Goal: Find specific page/section: Find specific page/section

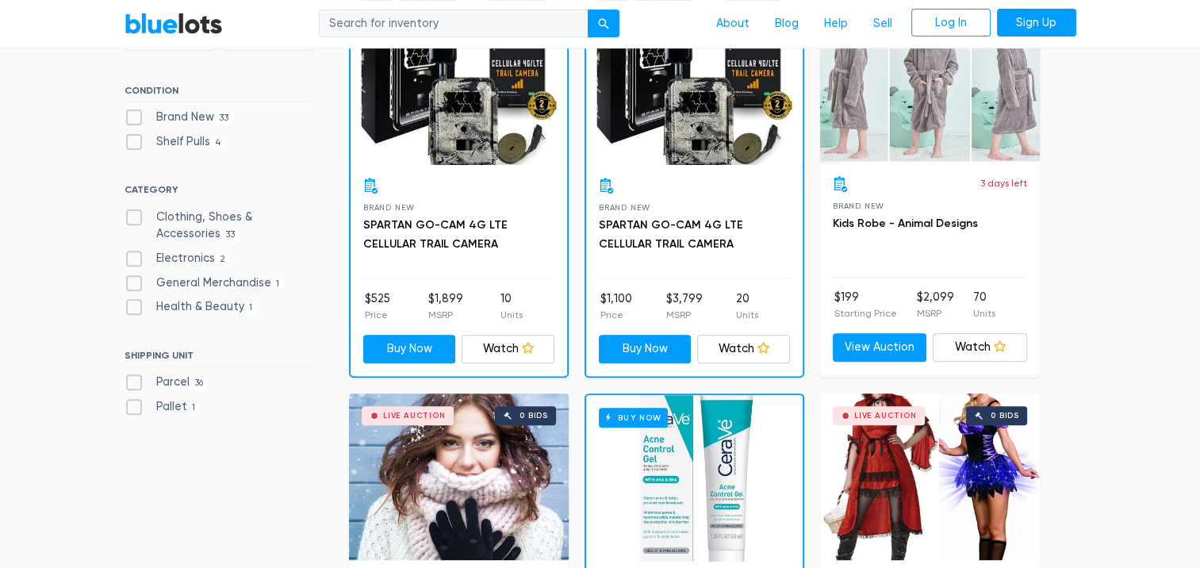
scroll to position [539, 0]
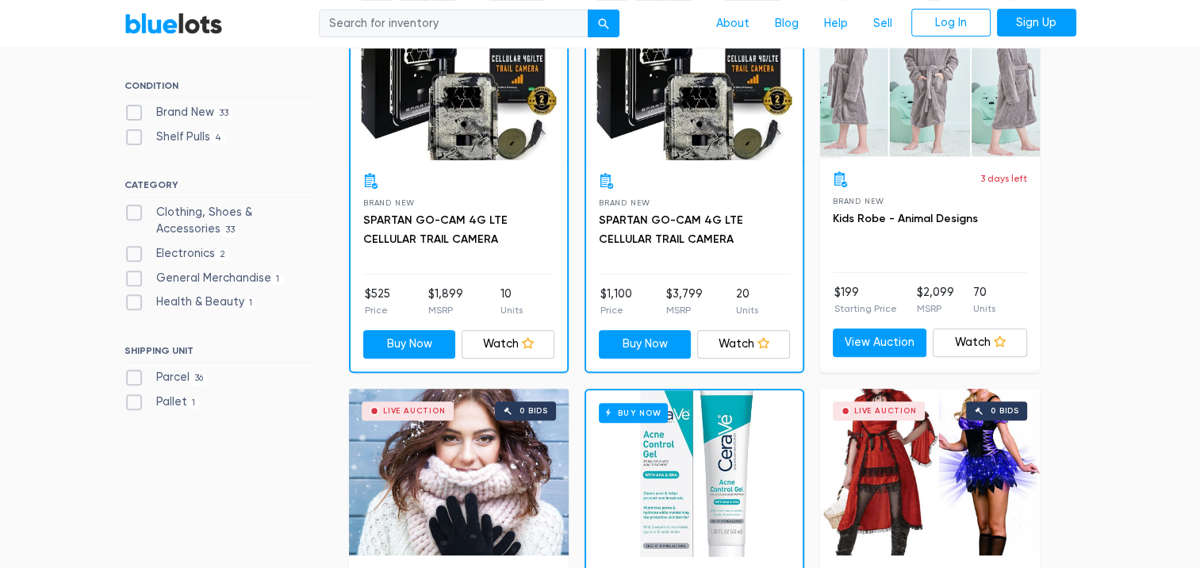
click at [182, 376] on label "Parcel 36" at bounding box center [167, 377] width 84 height 17
click at [135, 376] on input "Parcel 36" at bounding box center [130, 374] width 10 height 10
checkbox input "true"
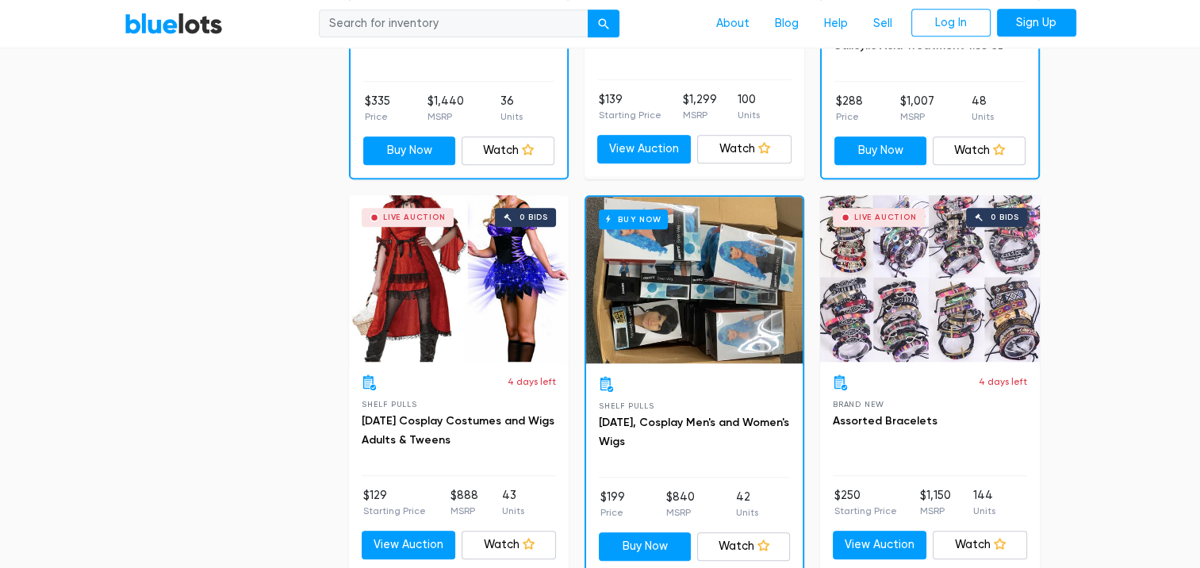
scroll to position [1132, 0]
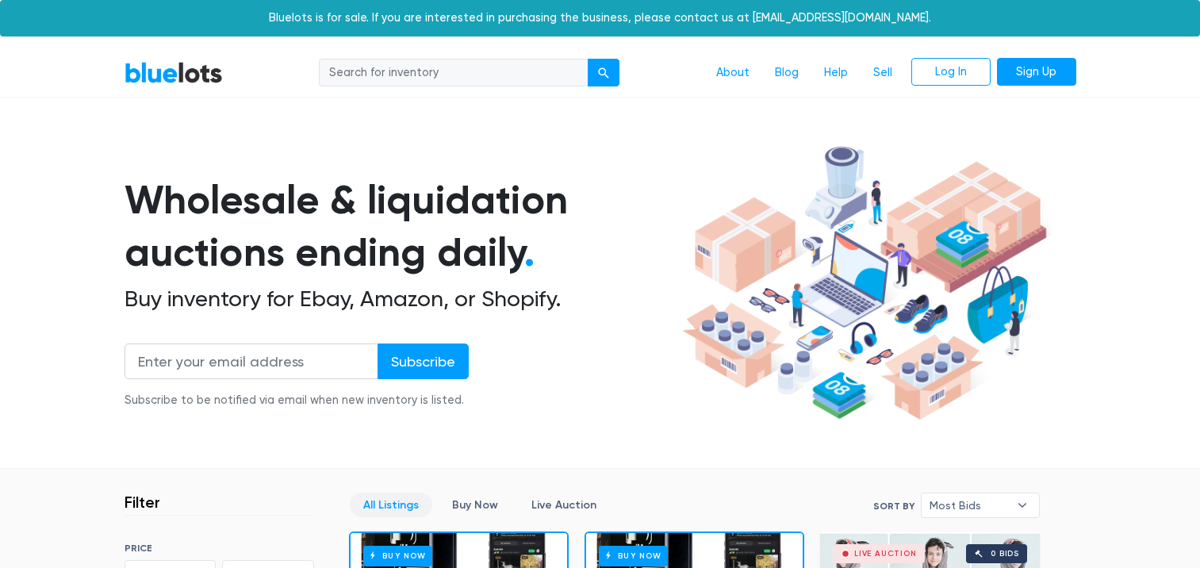
scroll to position [539, 0]
